Goal: Contribute content

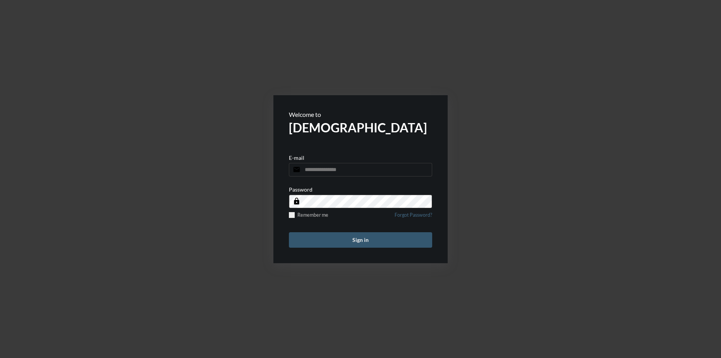
type input "**********"
click at [321, 239] on button "Sign in" at bounding box center [360, 239] width 143 height 15
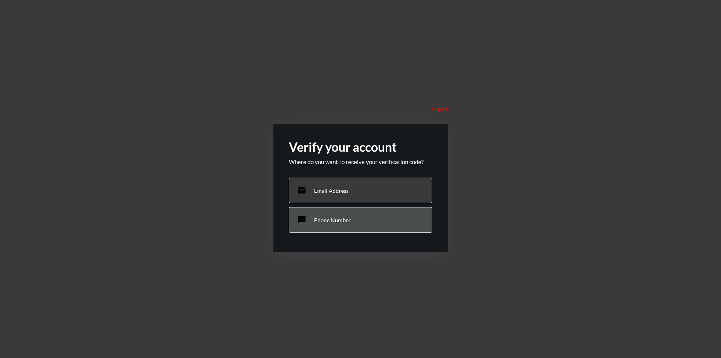
click at [335, 221] on p "Phone Number" at bounding box center [332, 220] width 37 height 7
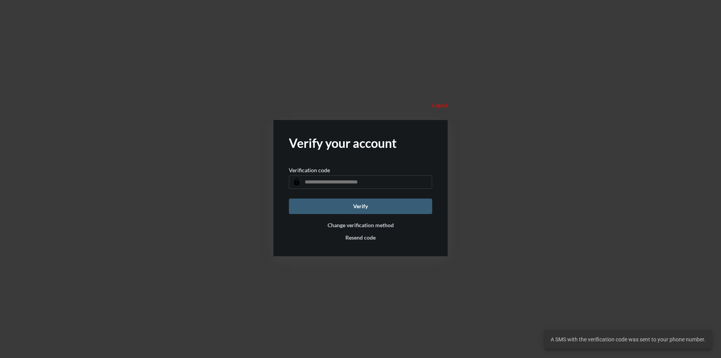
click at [338, 186] on input "text" at bounding box center [360, 182] width 143 height 14
type input "******"
click at [289, 199] on button "Verify" at bounding box center [360, 206] width 143 height 15
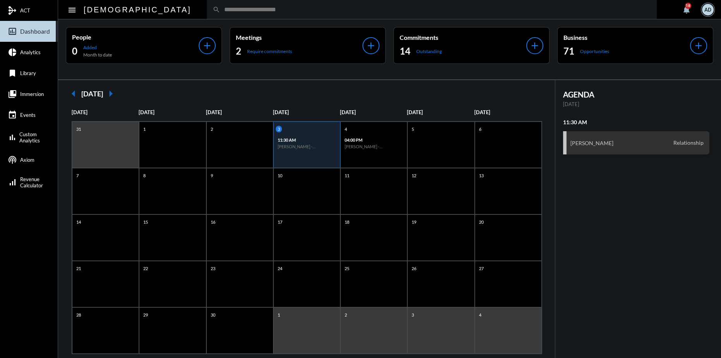
click at [220, 10] on input "text" at bounding box center [435, 9] width 431 height 7
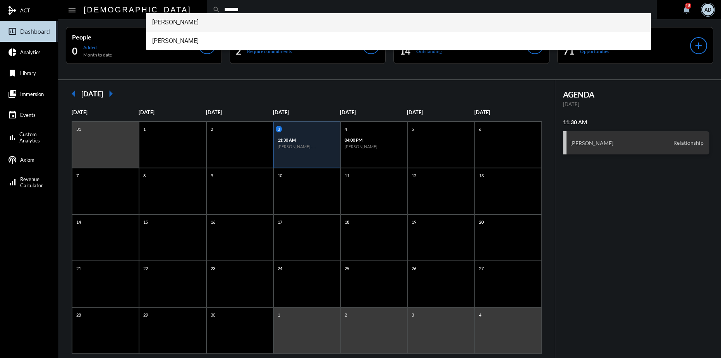
type input "******"
click at [191, 23] on span "[PERSON_NAME]" at bounding box center [398, 22] width 492 height 19
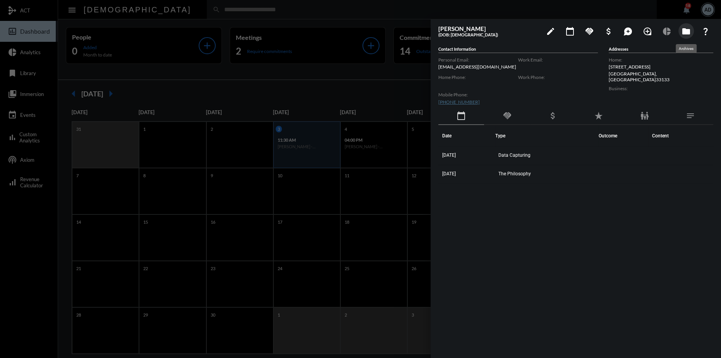
click at [683, 36] on mat-icon "folder" at bounding box center [685, 31] width 9 height 9
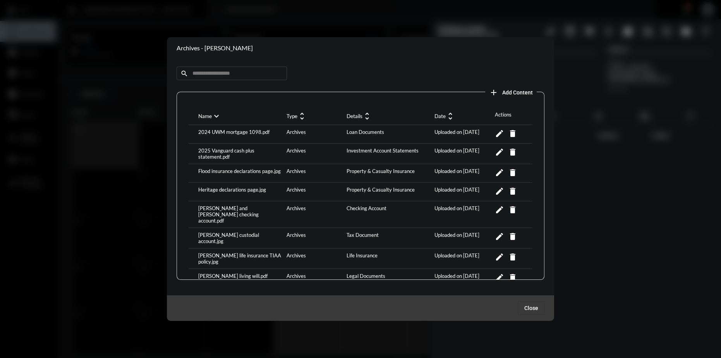
click at [502, 90] on span "add Add Content" at bounding box center [511, 92] width 44 height 6
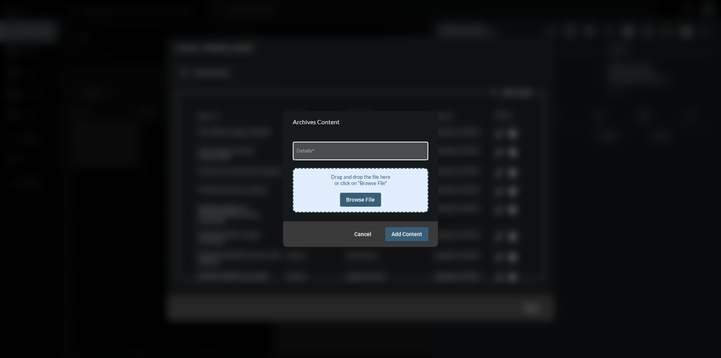
click at [330, 151] on input "Details *" at bounding box center [361, 152] width 128 height 6
type input "**********"
click at [367, 197] on span "Browse File" at bounding box center [360, 200] width 29 height 6
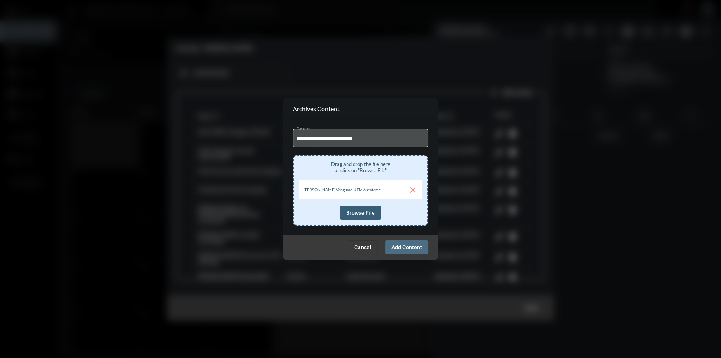
click at [410, 248] on span "Add Content" at bounding box center [406, 247] width 31 height 6
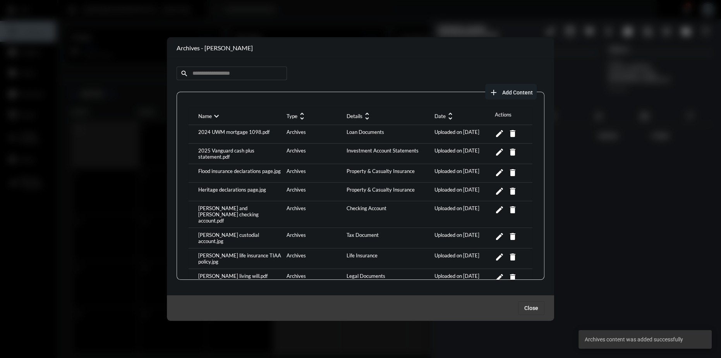
click at [516, 92] on span "Add Content" at bounding box center [517, 92] width 31 height 6
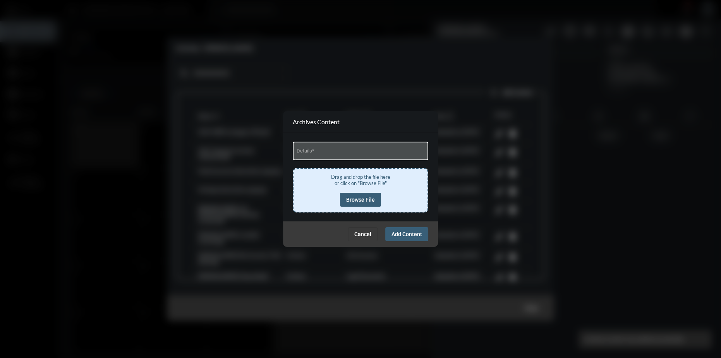
click at [331, 152] on input "Details *" at bounding box center [361, 152] width 128 height 6
type input "**********"
click at [355, 202] on span "Browse File" at bounding box center [360, 200] width 29 height 6
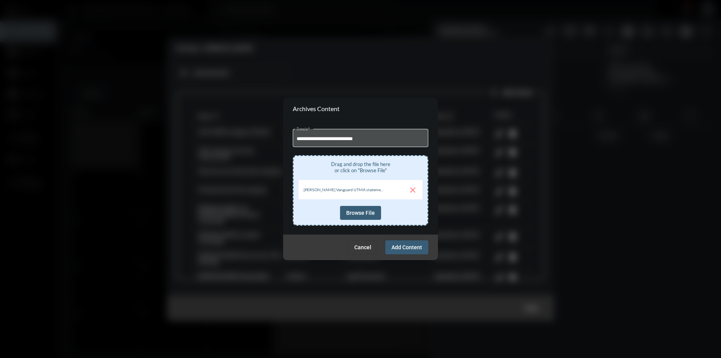
click at [403, 242] on button "Add Content" at bounding box center [406, 247] width 43 height 14
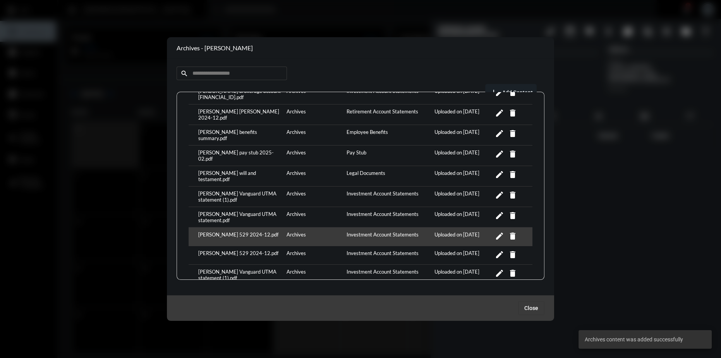
scroll to position [317, 0]
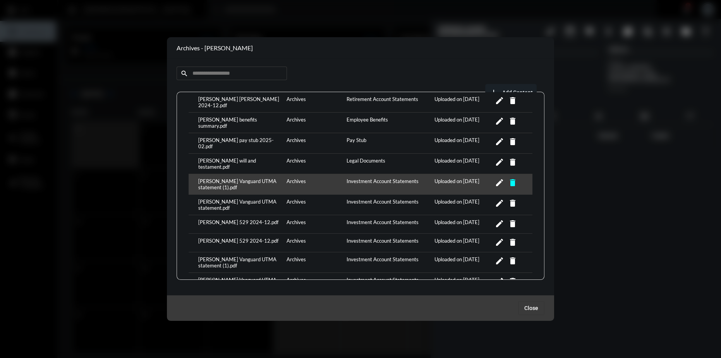
click at [510, 178] on mat-icon "delete" at bounding box center [512, 182] width 9 height 9
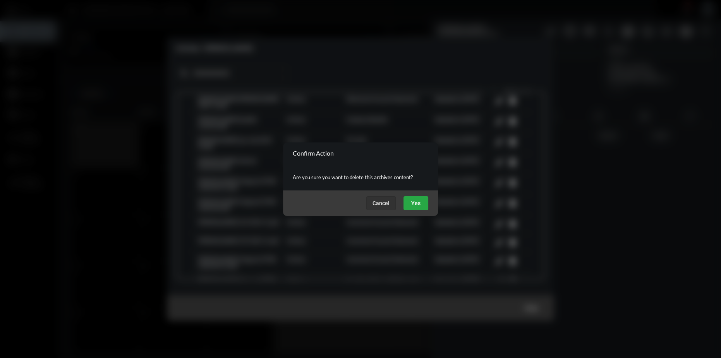
click at [408, 204] on button "Yes" at bounding box center [415, 203] width 25 height 14
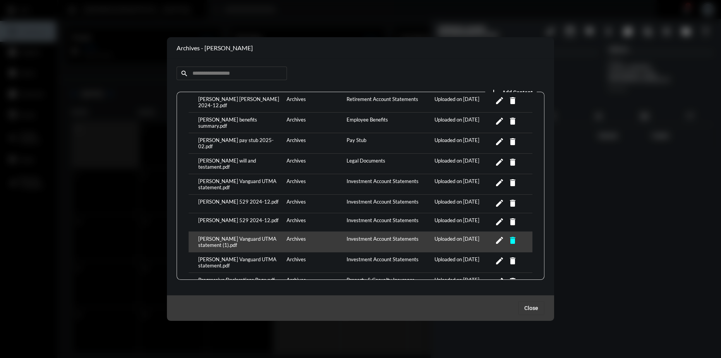
click at [511, 236] on mat-icon "delete" at bounding box center [512, 240] width 9 height 9
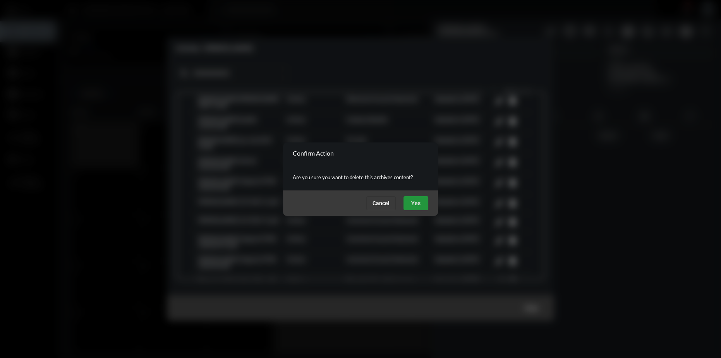
click at [411, 202] on span "Yes" at bounding box center [415, 203] width 9 height 6
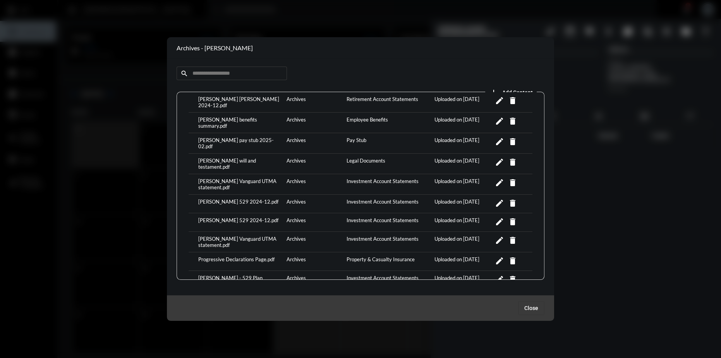
click at [170, 222] on div "search add Add Content Name expand_more Type unfold_more Details unfold_more Da…" at bounding box center [360, 177] width 387 height 236
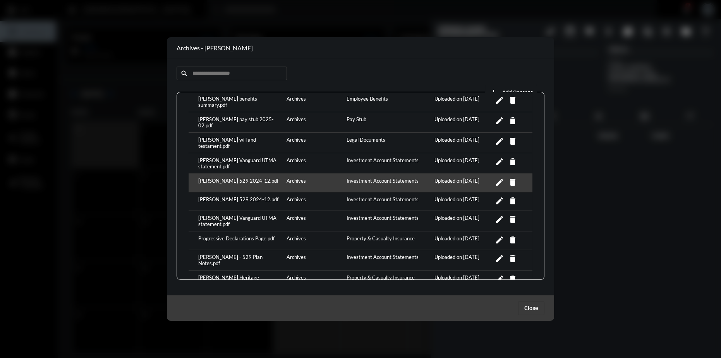
scroll to position [268, 0]
